Goal: Task Accomplishment & Management: Use online tool/utility

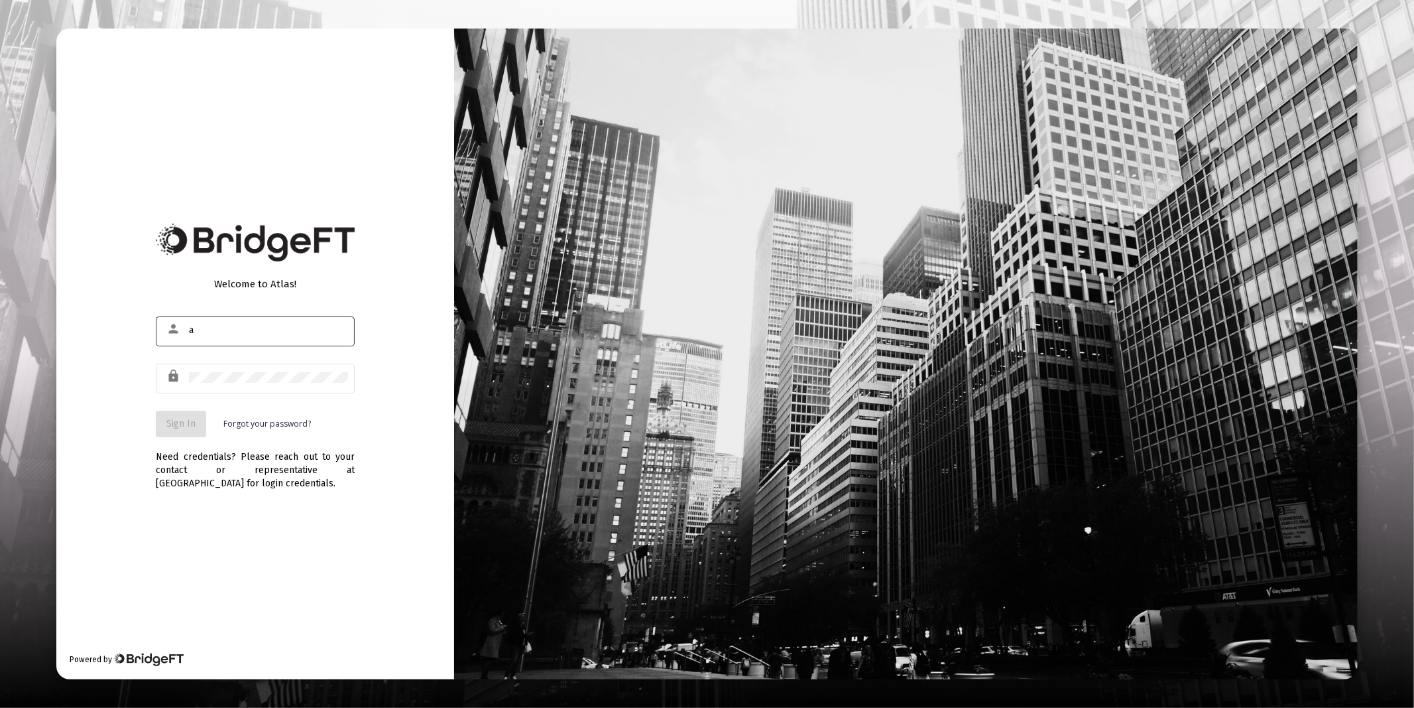
type input "[PERSON_NAME][EMAIL_ADDRESS][DOMAIN_NAME]"
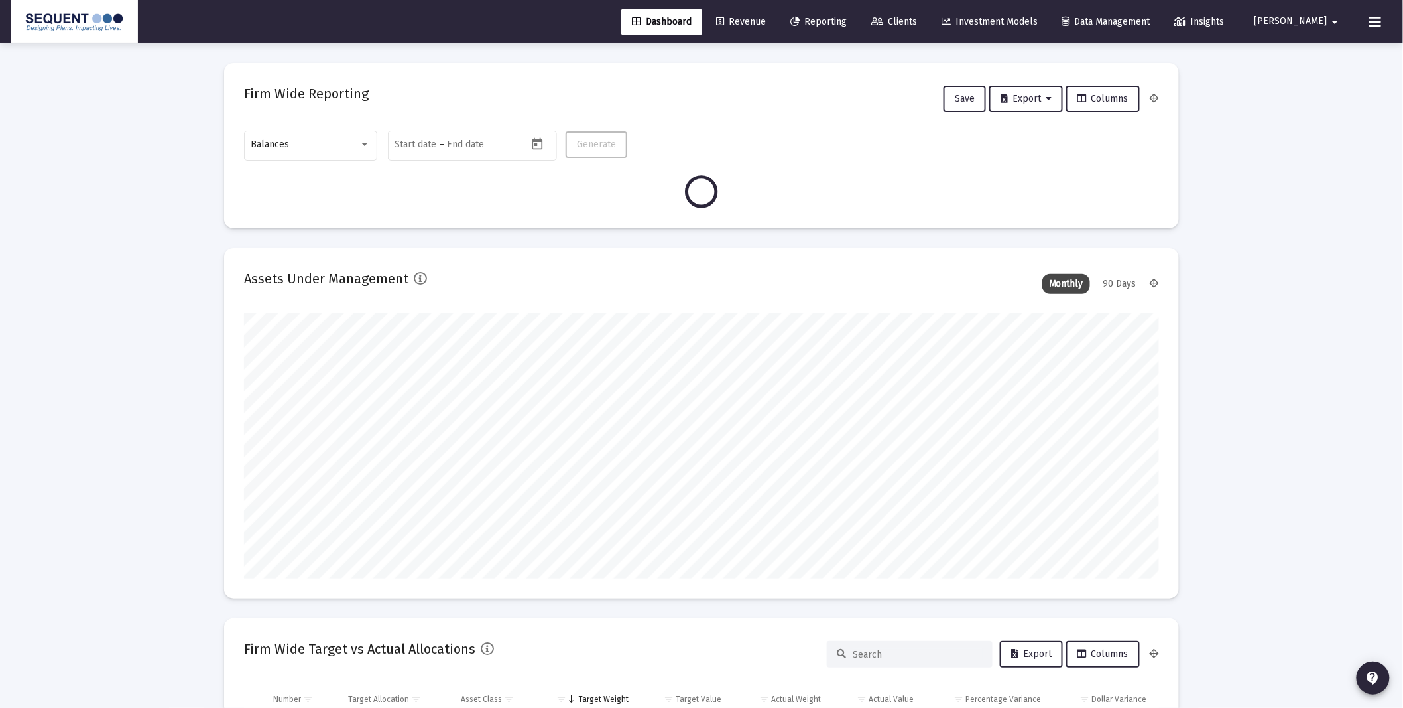
scroll to position [265, 492]
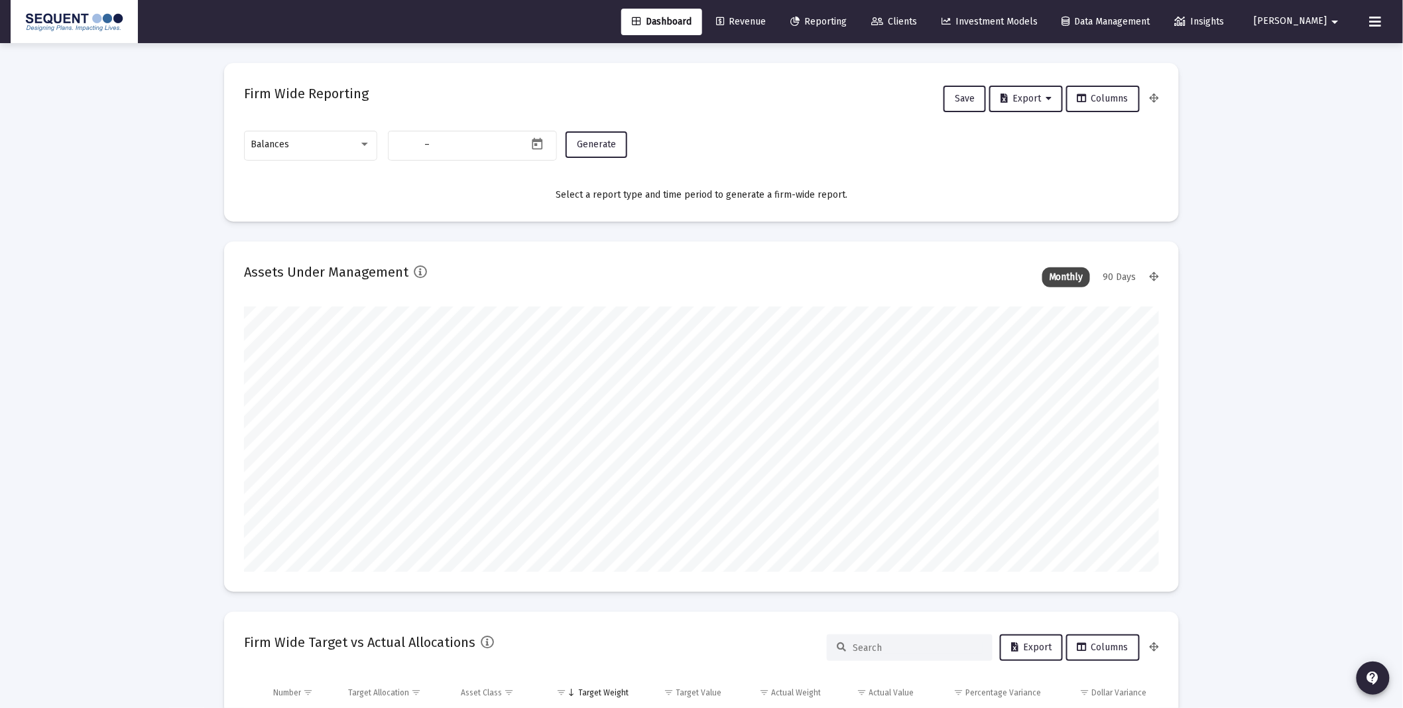
type input "[DATE]"
click at [365, 134] on div "Balances" at bounding box center [310, 144] width 119 height 32
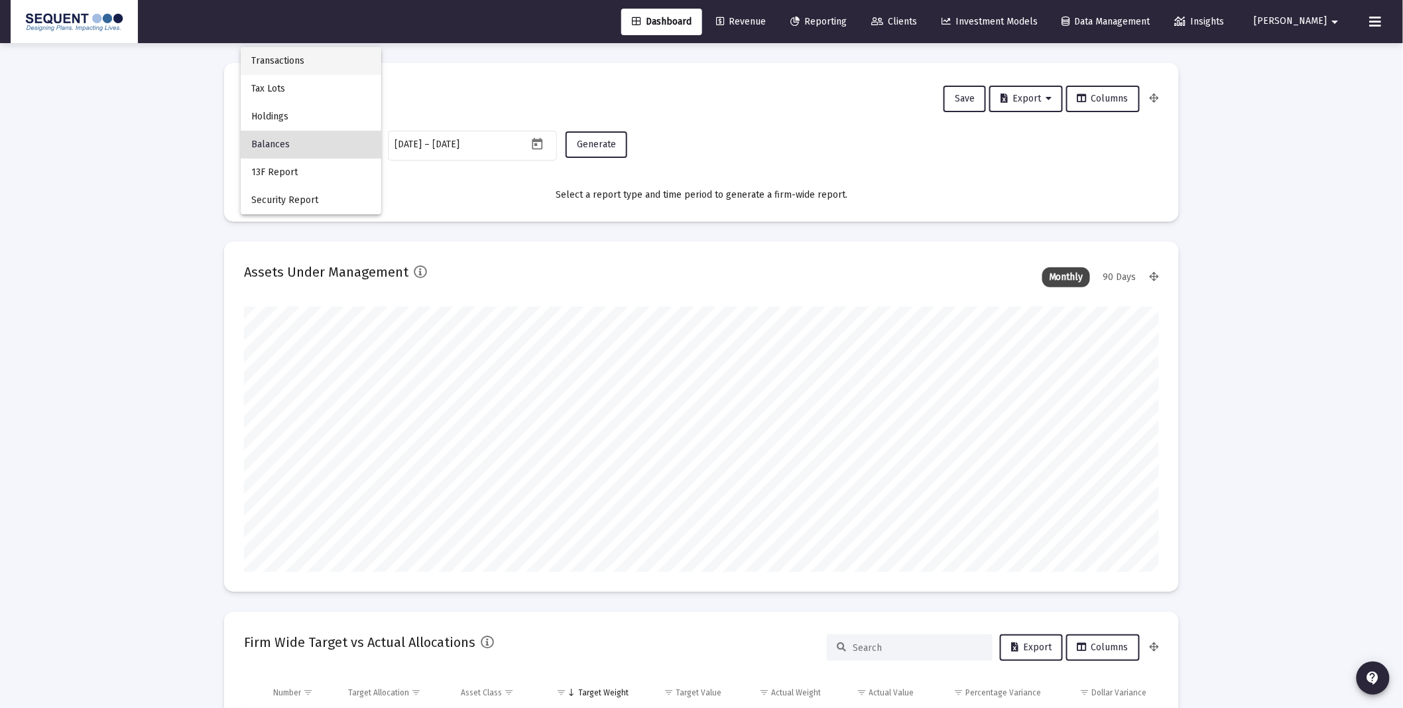
click at [289, 60] on span "Transactions" at bounding box center [310, 61] width 119 height 28
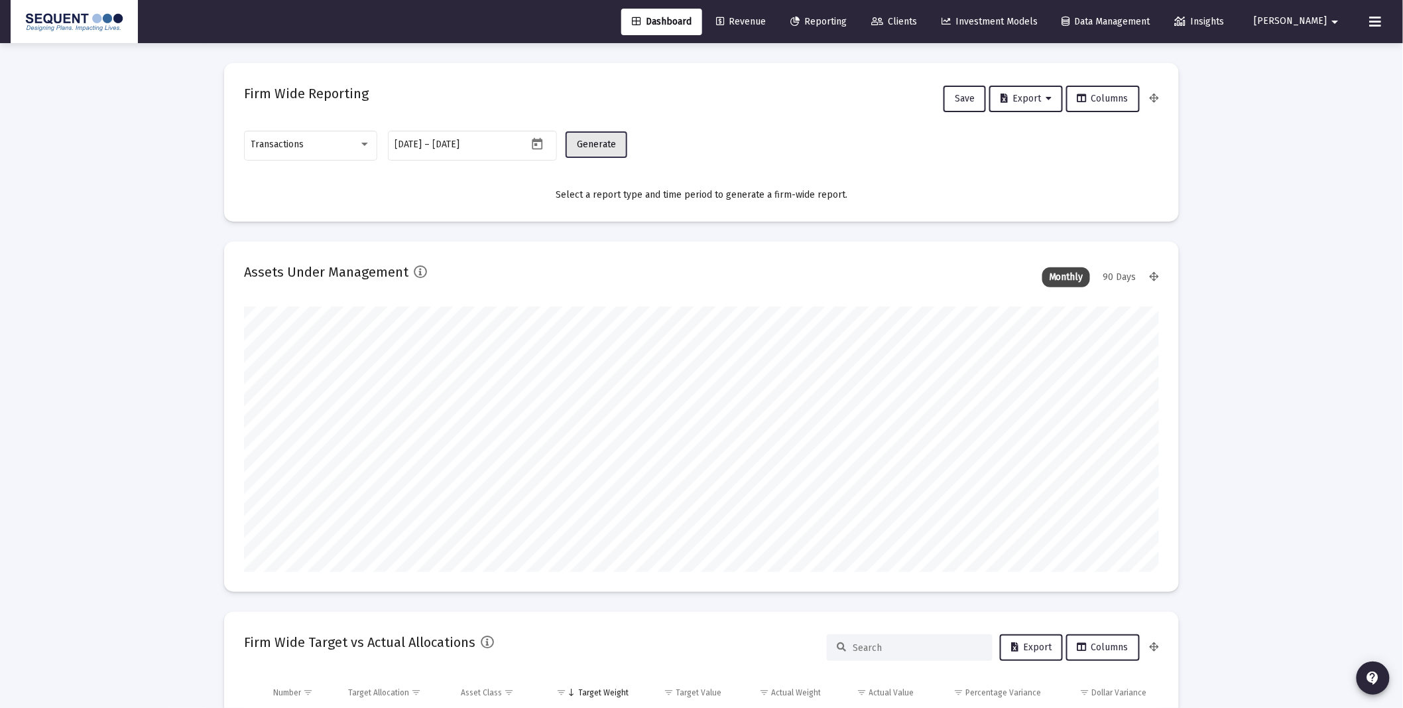
click at [585, 148] on span "Generate" at bounding box center [596, 144] width 39 height 11
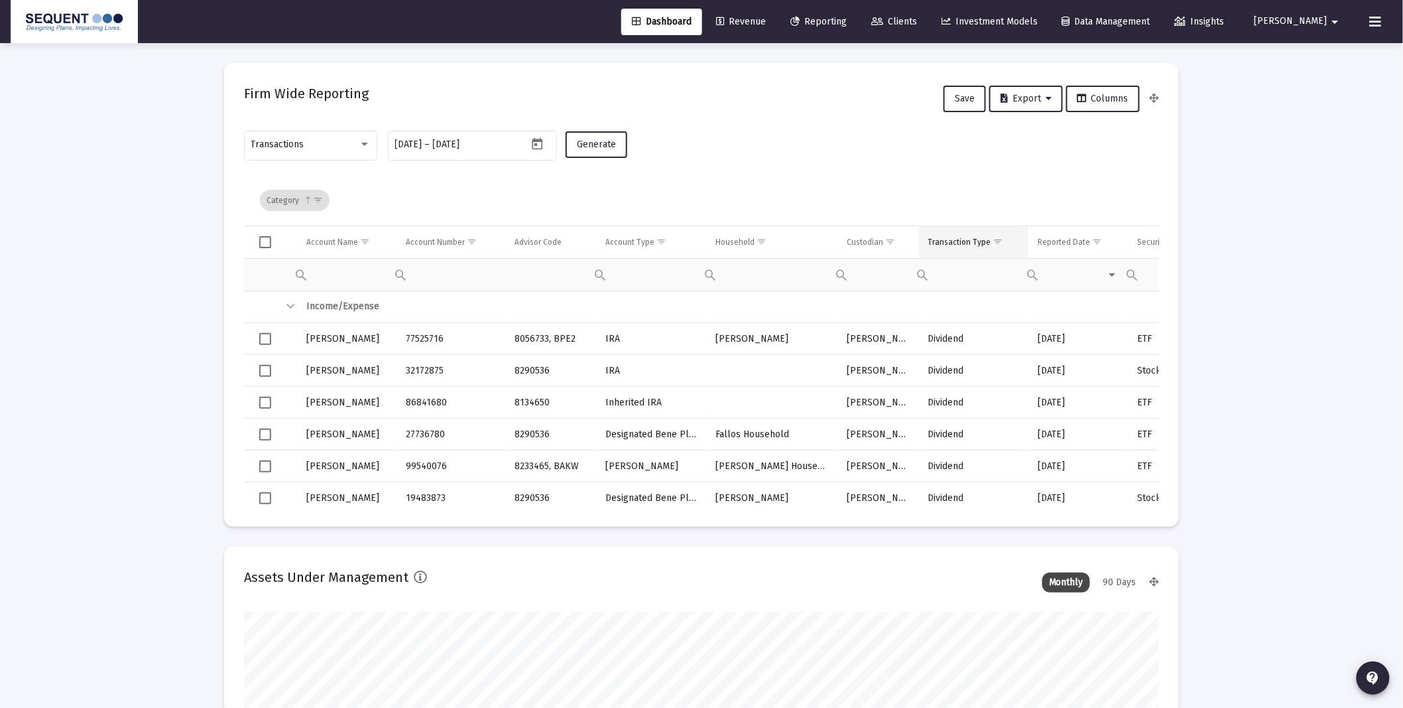
click at [997, 237] on span "Show filter options for column 'Transaction Type'" at bounding box center [998, 242] width 10 height 10
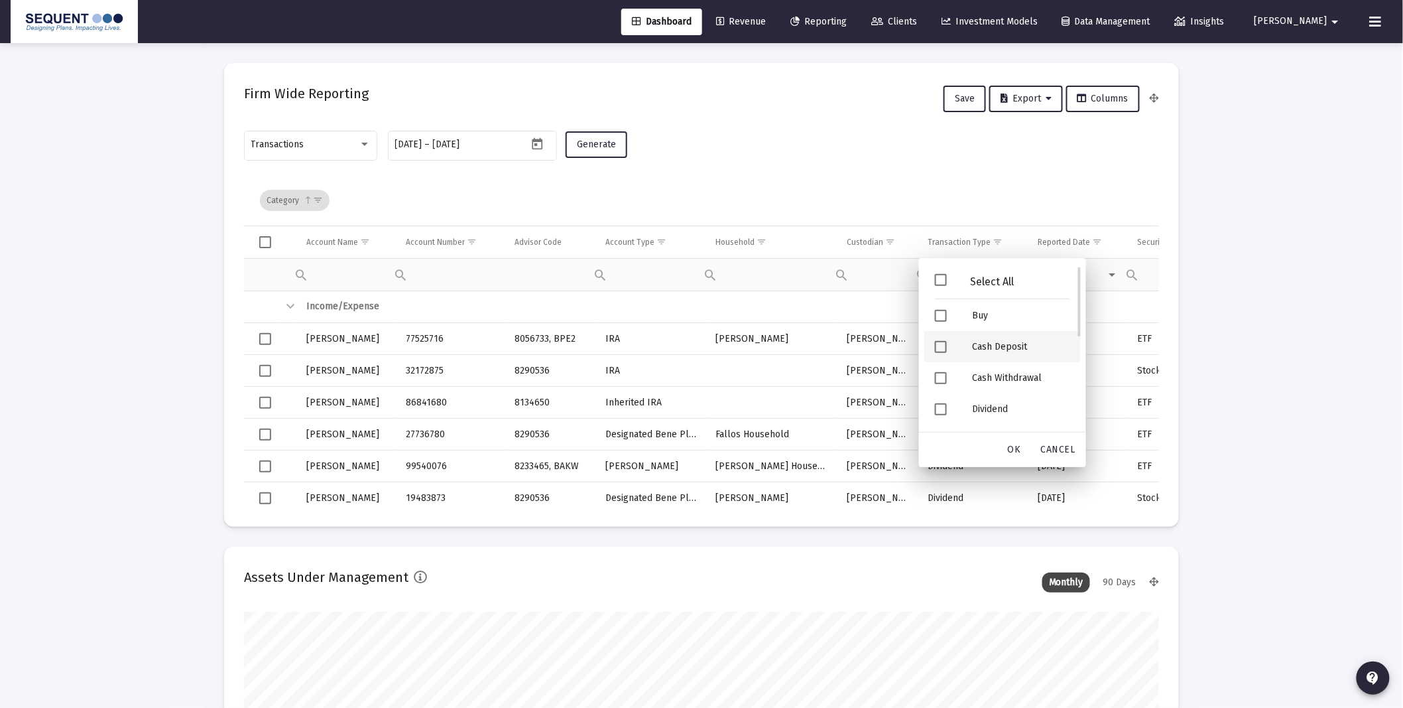
click at [1005, 341] on div "Cash Deposit" at bounding box center [1020, 346] width 119 height 31
click at [1013, 451] on span "OK" at bounding box center [1014, 449] width 13 height 11
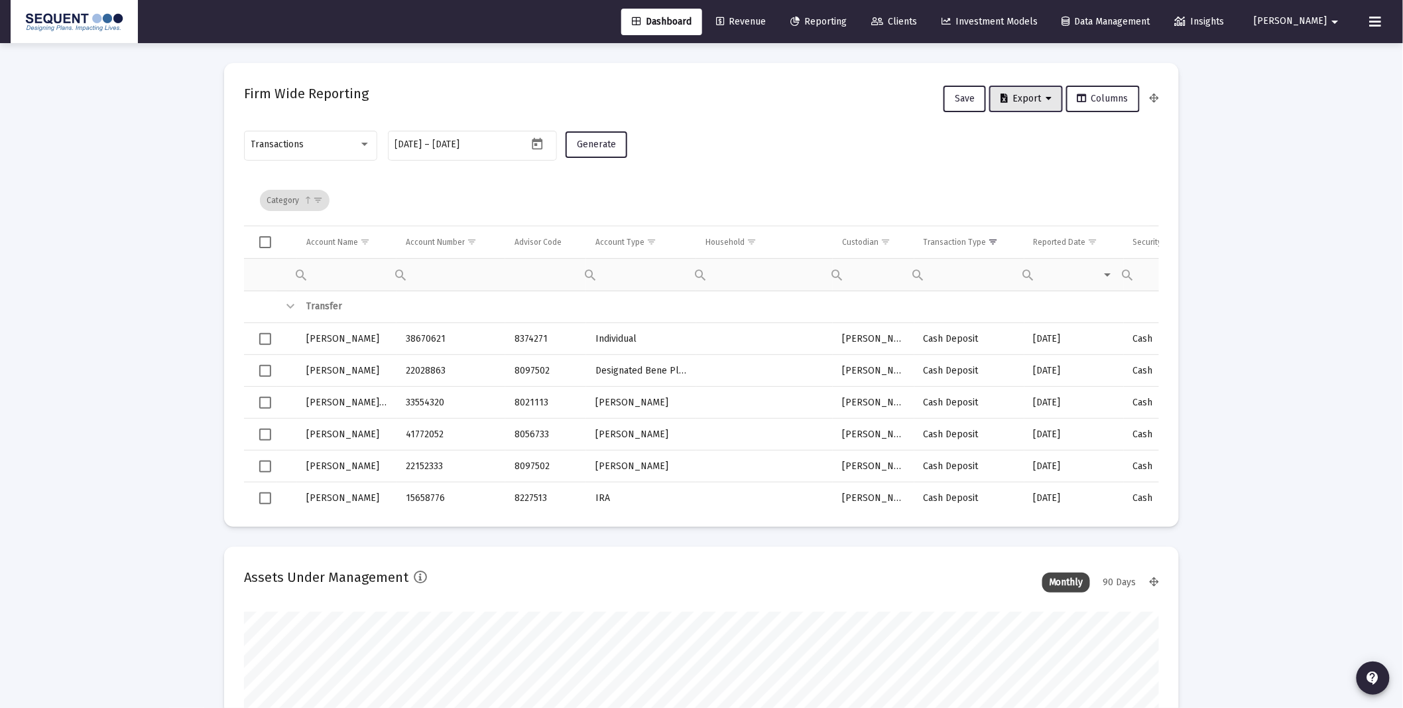
click at [1016, 96] on span "Export" at bounding box center [1026, 98] width 51 height 11
click at [1032, 126] on button "Export All Rows" at bounding box center [1032, 133] width 90 height 32
click at [928, 34] on link "Clients" at bounding box center [894, 22] width 67 height 27
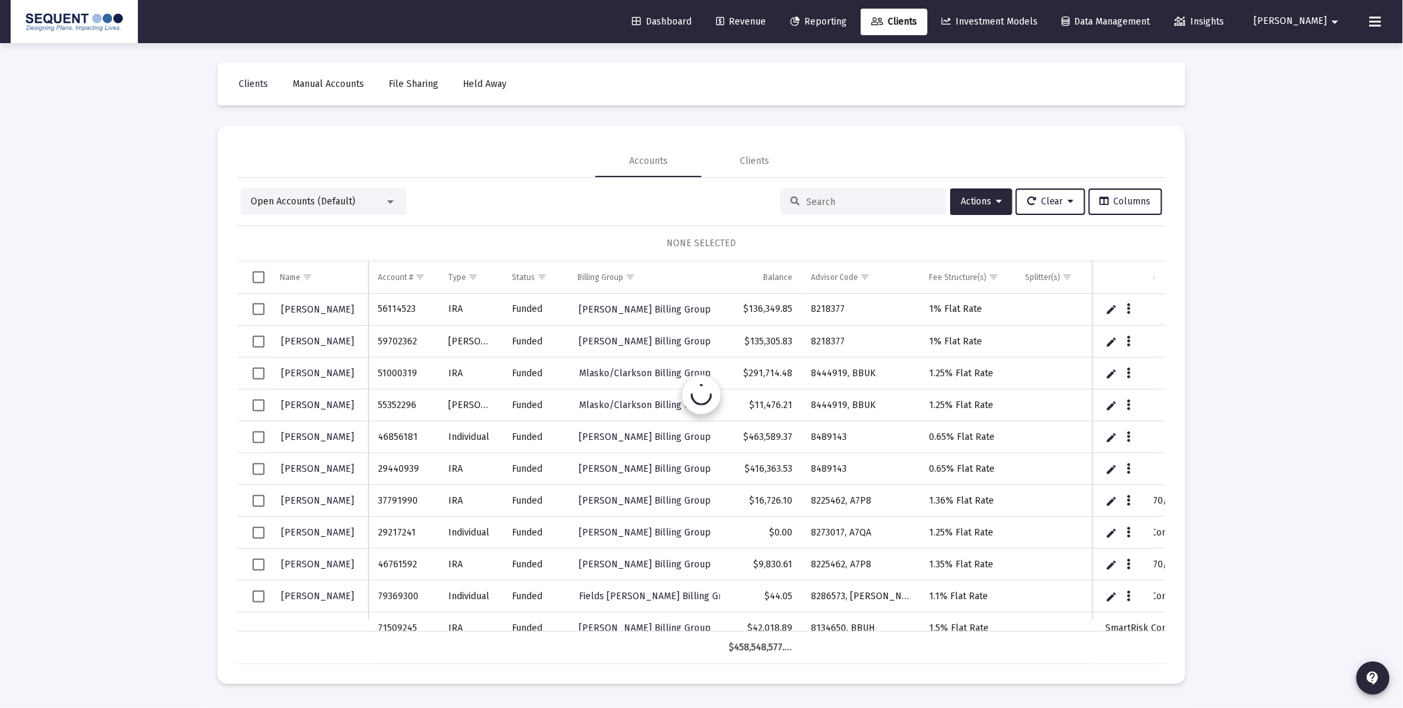
click at [836, 200] on input at bounding box center [871, 201] width 130 height 11
paste input "55524184"
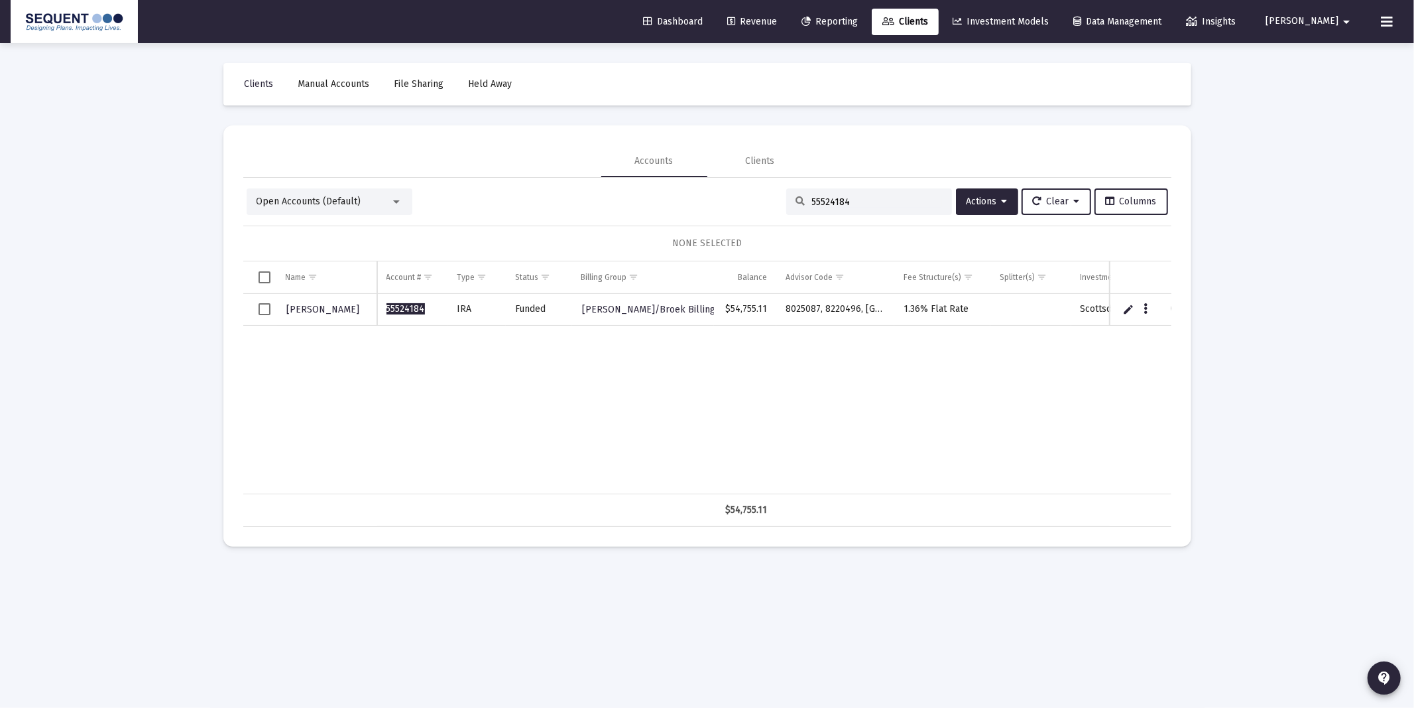
type input "55524184"
